Goal: Information Seeking & Learning: Learn about a topic

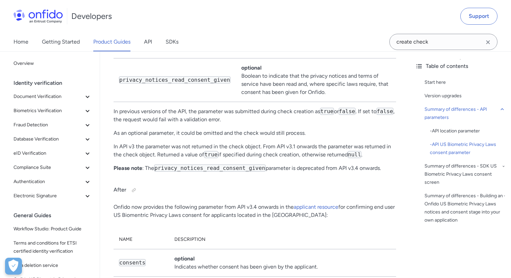
scroll to position [969, 0]
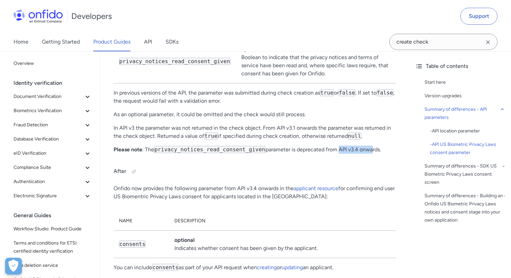
drag, startPoint x: 338, startPoint y: 159, endPoint x: 371, endPoint y: 159, distance: 32.8
click at [371, 154] on p "Please note : The privacy_notices_read_consent_given parameter is deprecated fr…" at bounding box center [255, 150] width 283 height 8
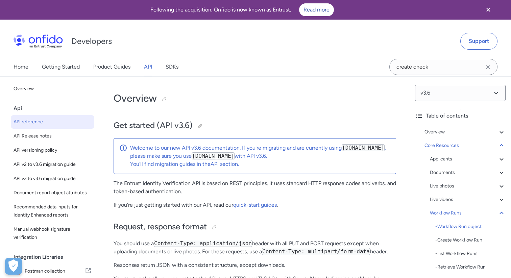
select select "http"
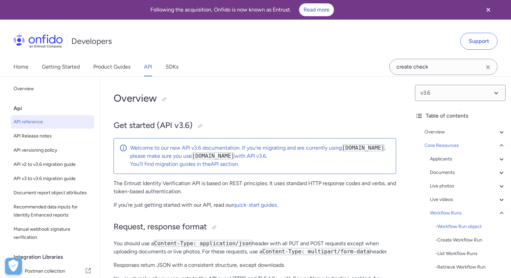
select select "http"
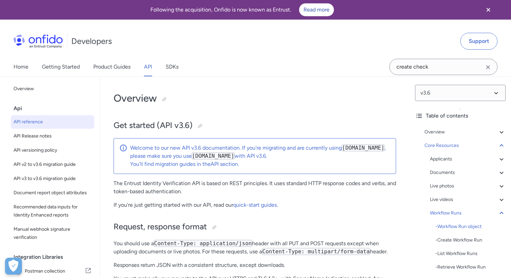
select select "http"
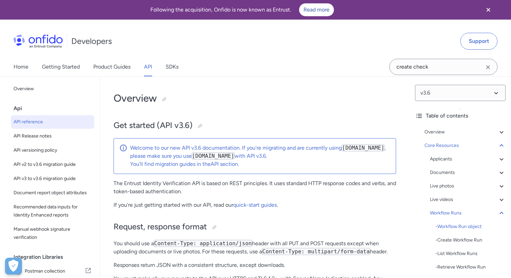
select select "http"
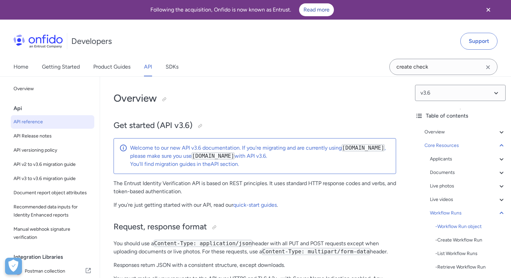
select select "http"
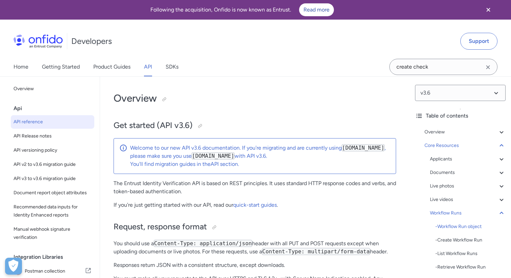
select select "http"
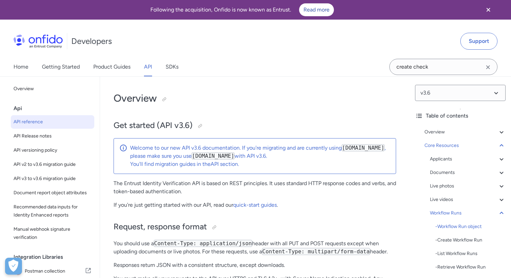
select select "http"
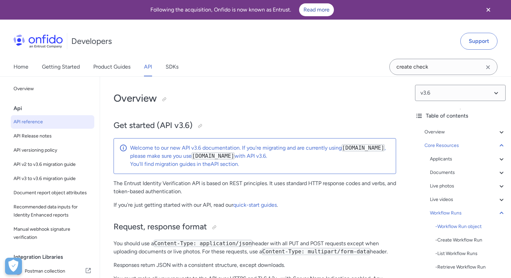
select select "http"
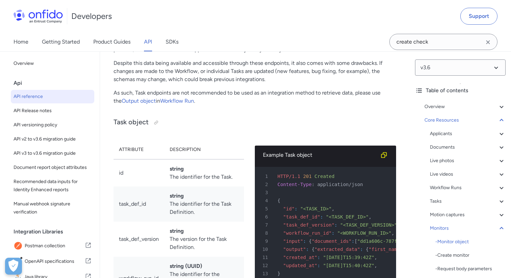
scroll to position [23145, 0]
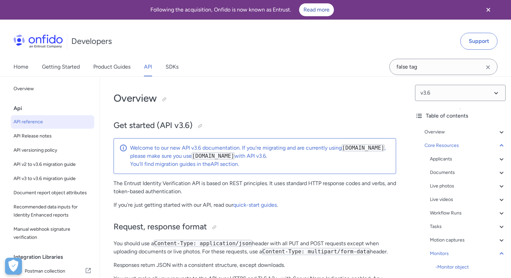
select select "http"
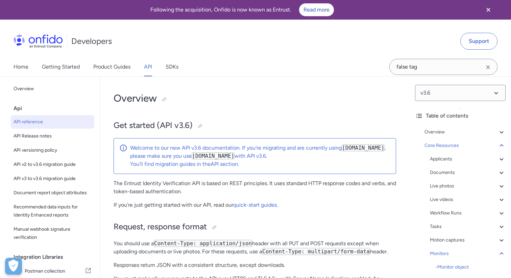
select select "http"
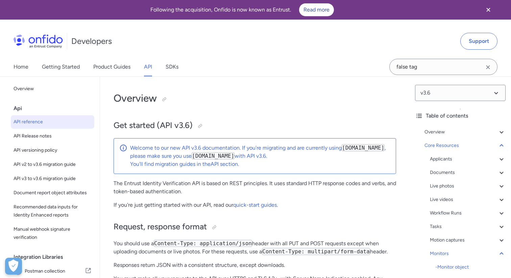
select select "http"
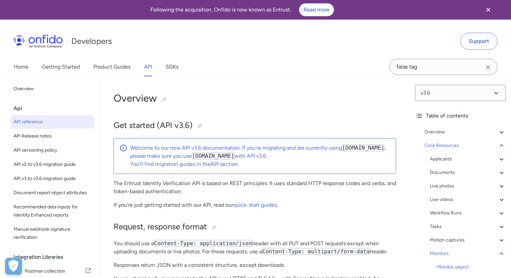
select select "http"
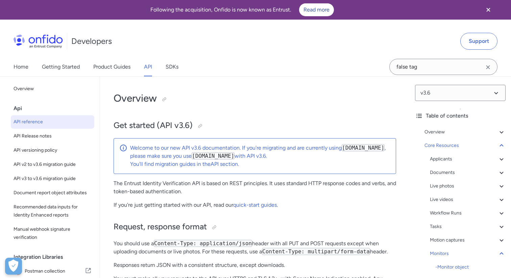
select select "http"
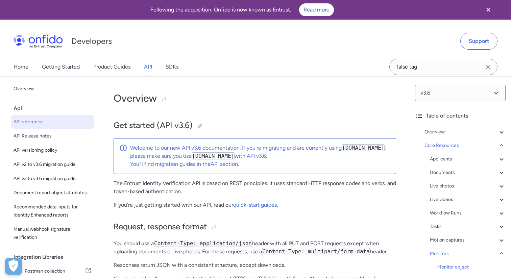
select select "http"
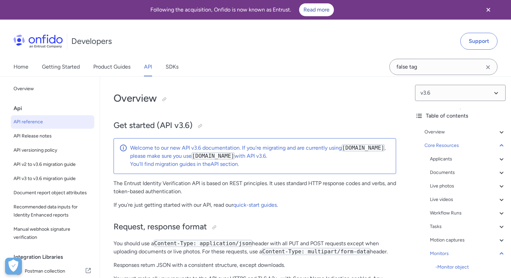
select select "http"
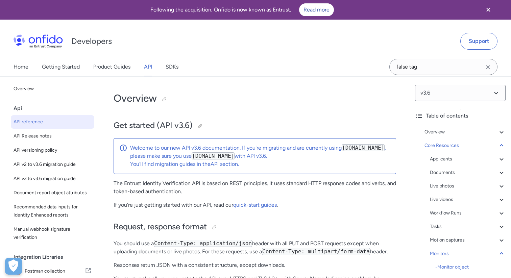
select select "http"
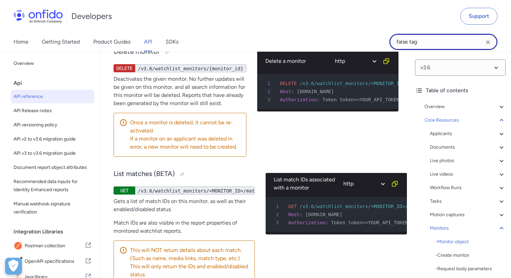
scroll to position [23116, 0]
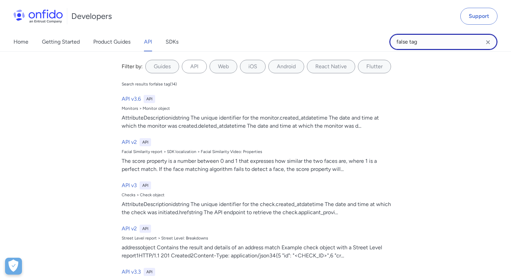
drag, startPoint x: 431, startPoint y: 40, endPoint x: 380, endPoint y: 39, distance: 50.4
click at [380, 39] on div "Home Getting Started Product Guides API SDKs false tag false tag Filter by: Gui…" at bounding box center [255, 41] width 511 height 19
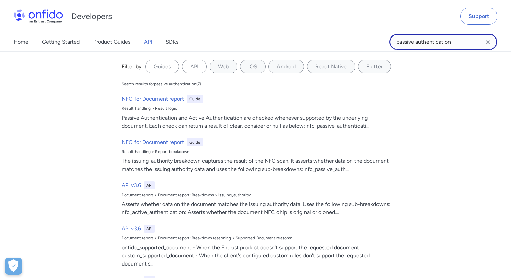
click at [398, 42] on input "passive authentication" at bounding box center [444, 42] width 108 height 16
type input "NFC passive authentication"
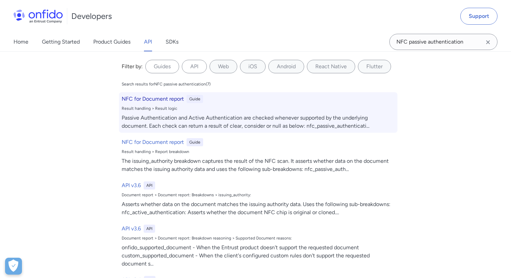
click at [152, 118] on div "Passive Authentication and Active Authentication are checked whenever supported…" at bounding box center [258, 122] width 273 height 16
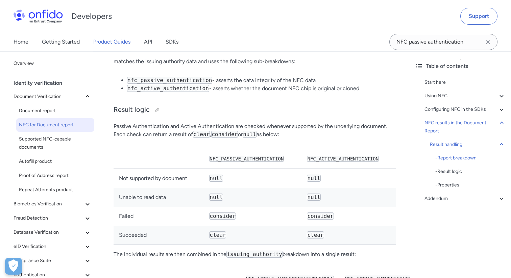
scroll to position [3111, 0]
